Goal: Transaction & Acquisition: Purchase product/service

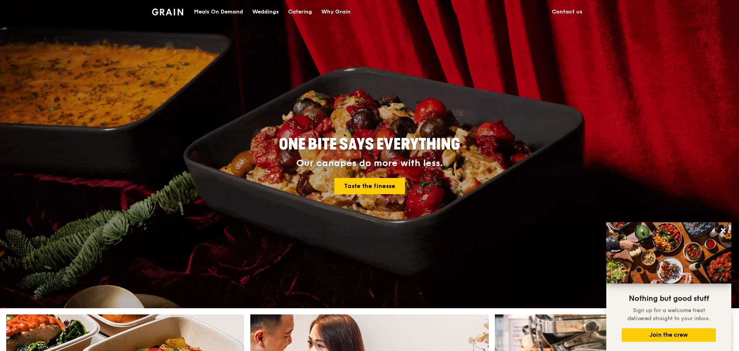
click at [219, 9] on div "Meals On Demand" at bounding box center [218, 11] width 49 height 23
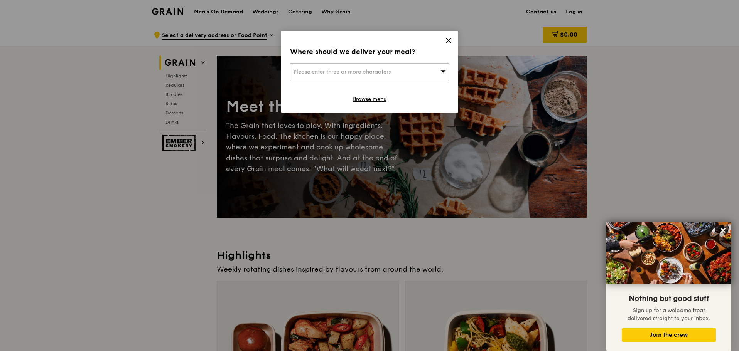
click at [401, 76] on div "Please enter three or more characters" at bounding box center [369, 72] width 159 height 18
click at [401, 76] on input "search" at bounding box center [369, 72] width 158 height 17
click at [443, 44] on div "Where should we deliver your meal? Please enter three or more characters Please…" at bounding box center [369, 72] width 177 height 82
click at [366, 103] on link "Browse menu" at bounding box center [370, 100] width 34 height 8
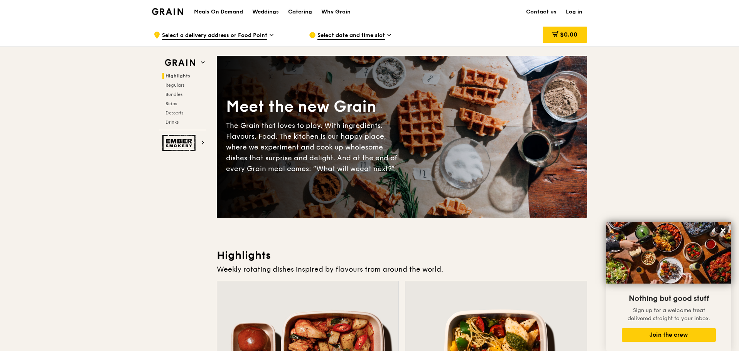
click at [298, 13] on div "Catering" at bounding box center [300, 11] width 24 height 23
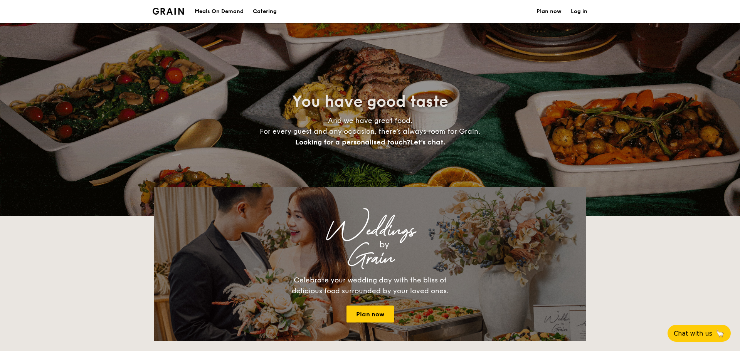
select select
